Goal: Task Accomplishment & Management: Use online tool/utility

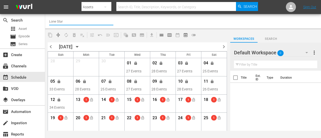
click at [67, 20] on input "Lone Star" at bounding box center [81, 21] width 64 height 12
type input "L"
click at [64, 37] on div "Historian (1908 - cinedigm_entertainment_corp_historian_1)" at bounding box center [118, 35] width 130 height 12
type input "Historian (1908 - cinedigm_entertainment_corp_historian_1)"
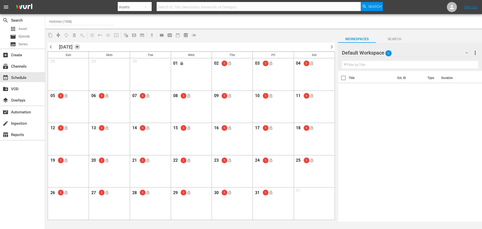
click at [78, 47] on icon "button" at bounding box center [77, 46] width 2 height 1
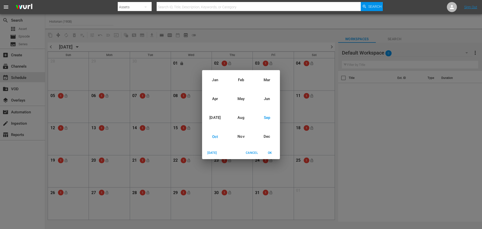
click at [270, 117] on div "Sep" at bounding box center [267, 117] width 26 height 19
click at [238, 109] on div "2025" at bounding box center [241, 108] width 78 height 10
click at [272, 138] on span "OK" at bounding box center [270, 152] width 12 height 5
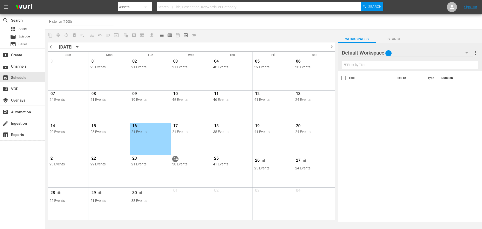
click at [76, 22] on input "Historian (1908)" at bounding box center [81, 21] width 64 height 12
type input "H"
type input "t"
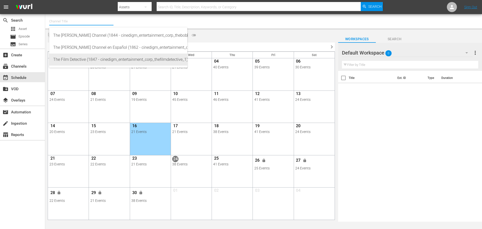
click at [101, 61] on div "The Film Detective (1847 - cinedigm_entertainment_corp_thefilmdetective_1)" at bounding box center [118, 59] width 130 height 12
type input "The Film Detective (1847 - cinedigm_entertainment_corp_thefilmdetective_1)"
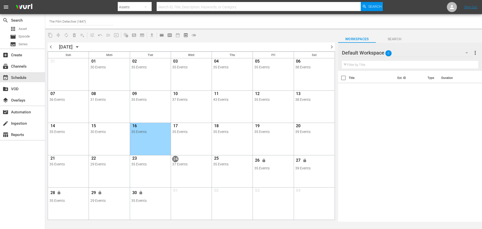
click at [80, 46] on icon "button" at bounding box center [78, 47] width 6 height 6
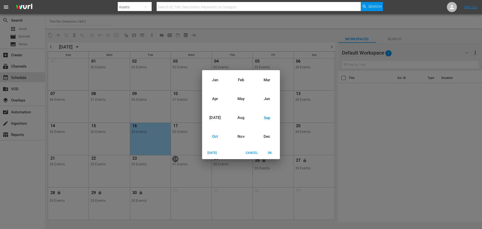
click at [215, 135] on div "Oct" at bounding box center [215, 136] width 26 height 19
click at [242, 108] on div "2025" at bounding box center [241, 108] width 78 height 10
click at [269, 138] on span "OK" at bounding box center [270, 152] width 12 height 5
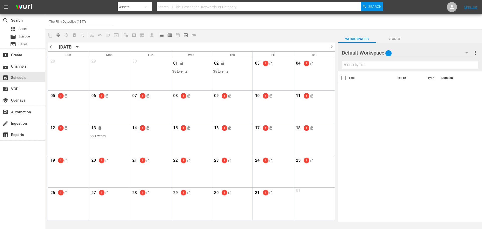
click at [51, 46] on span "chevron_left" at bounding box center [51, 47] width 6 height 6
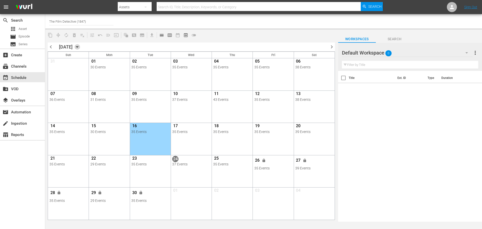
click at [80, 48] on icon "button" at bounding box center [78, 47] width 6 height 6
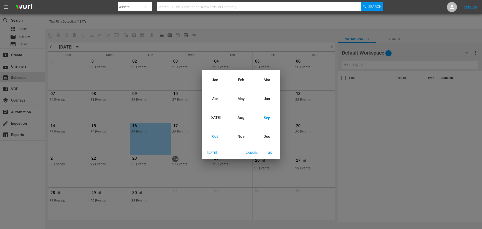
click at [216, 136] on div "Oct" at bounding box center [215, 136] width 26 height 19
click at [240, 108] on div "2025" at bounding box center [241, 108] width 78 height 10
click at [271, 138] on span "OK" at bounding box center [270, 152] width 12 height 5
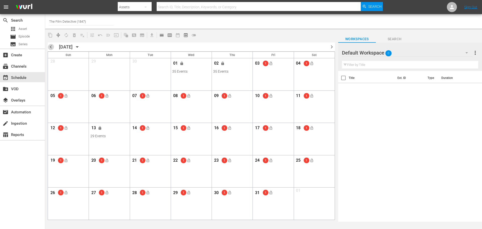
click at [51, 46] on span "chevron_left" at bounding box center [51, 47] width 6 height 6
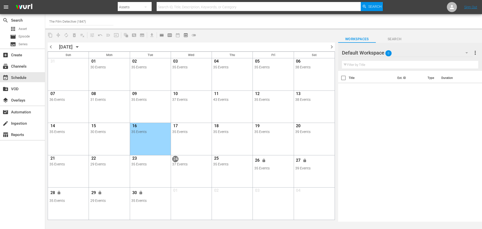
click at [78, 47] on icon "button" at bounding box center [77, 46] width 2 height 1
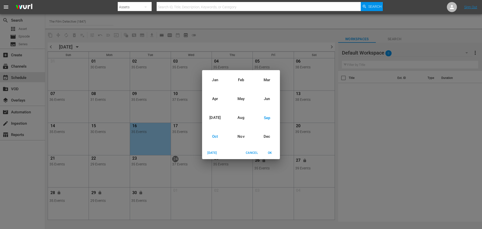
click at [218, 135] on div "Oct" at bounding box center [215, 136] width 26 height 19
click at [242, 108] on div "2025" at bounding box center [241, 108] width 78 height 10
click at [239, 121] on div "2026" at bounding box center [241, 121] width 78 height 10
click at [241, 107] on div "2025" at bounding box center [241, 106] width 78 height 10
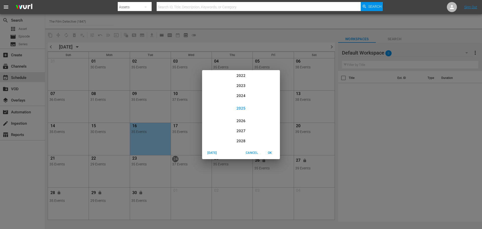
click at [269, 138] on span "OK" at bounding box center [270, 152] width 12 height 5
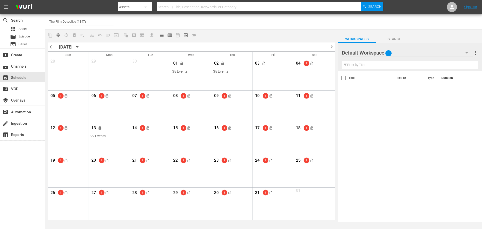
click at [49, 47] on span "chevron_left" at bounding box center [51, 47] width 6 height 6
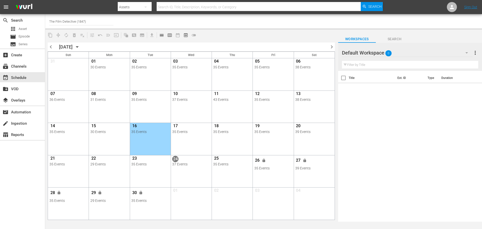
click at [80, 47] on icon "button" at bounding box center [78, 47] width 6 height 6
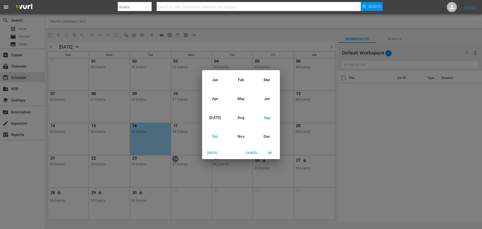
click at [217, 135] on div "Oct" at bounding box center [215, 136] width 26 height 19
click at [242, 109] on div "2025" at bounding box center [241, 108] width 78 height 10
click at [269, 138] on span "OK" at bounding box center [270, 152] width 12 height 5
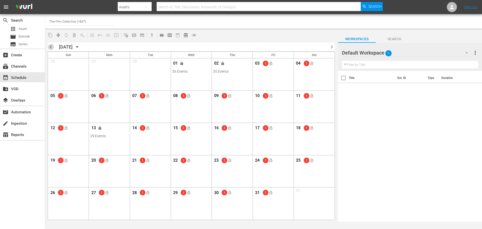
click at [51, 46] on span "chevron_left" at bounding box center [51, 47] width 6 height 6
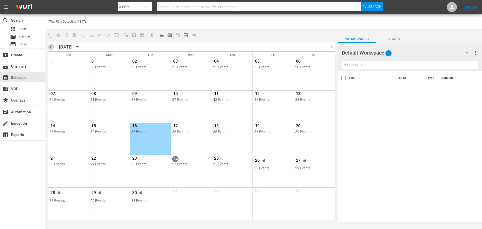
click at [51, 47] on span "chevron_left" at bounding box center [51, 47] width 6 height 6
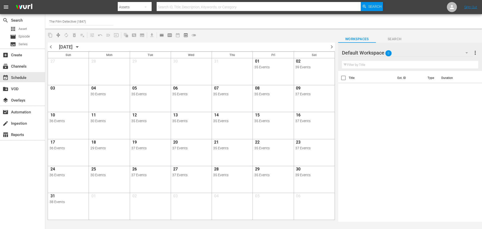
click at [78, 47] on icon "button" at bounding box center [77, 46] width 2 height 1
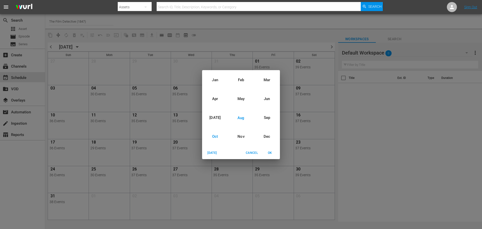
click at [216, 137] on div "Oct" at bounding box center [215, 136] width 26 height 19
click at [240, 109] on div "2025" at bounding box center [241, 108] width 78 height 10
click at [270, 138] on span "OK" at bounding box center [270, 152] width 12 height 5
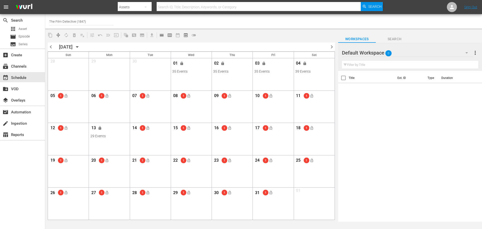
click at [91, 21] on input "The Film Detective (1847)" at bounding box center [81, 21] width 64 height 12
type input "T"
type input "l"
click at [65, 35] on div "Lone Star (1846 - cinedigm_entertainment_corp_lonestar_1)" at bounding box center [118, 35] width 130 height 12
type input "Lone Star (1846 - cinedigm_entertainment_corp_lonestar_1)"
